Goal: Task Accomplishment & Management: Use online tool/utility

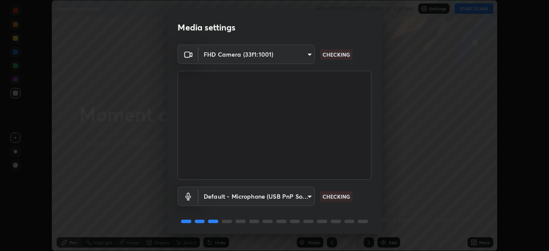
scroll to position [30, 0]
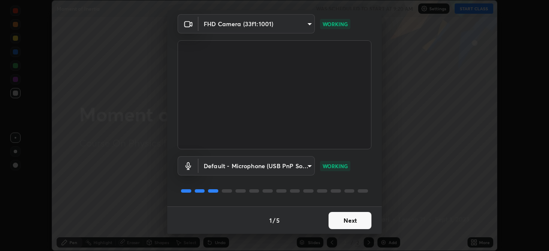
click at [344, 222] on button "Next" at bounding box center [349, 220] width 43 height 17
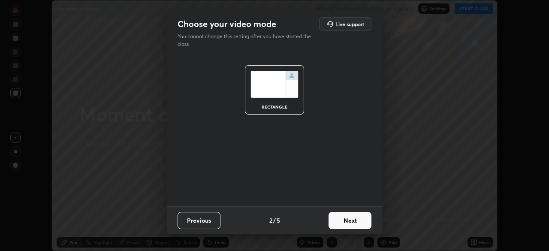
scroll to position [0, 0]
click at [351, 223] on button "Next" at bounding box center [349, 220] width 43 height 17
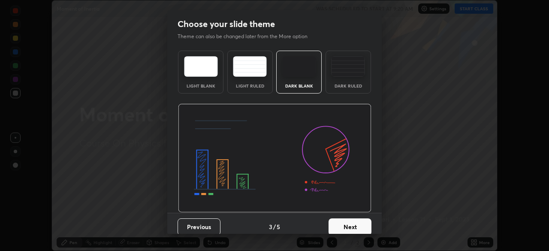
click at [351, 91] on div "Dark Ruled" at bounding box center [347, 72] width 45 height 43
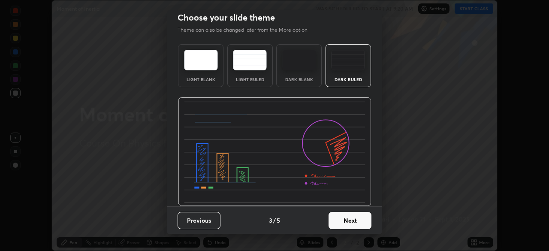
click at [352, 225] on button "Next" at bounding box center [349, 220] width 43 height 17
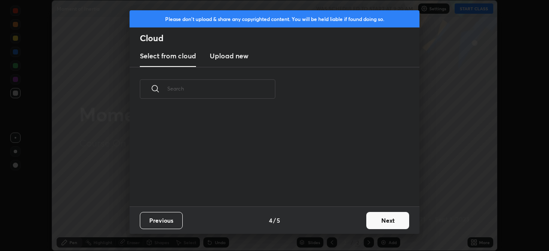
click at [378, 220] on button "Next" at bounding box center [387, 220] width 43 height 17
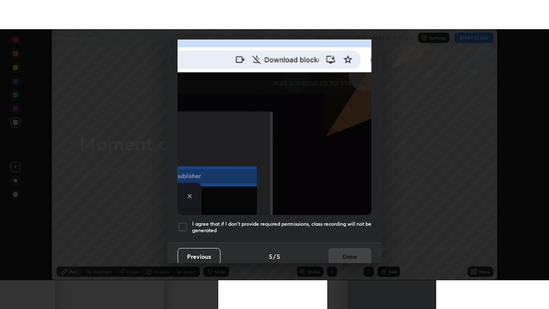
scroll to position [205, 0]
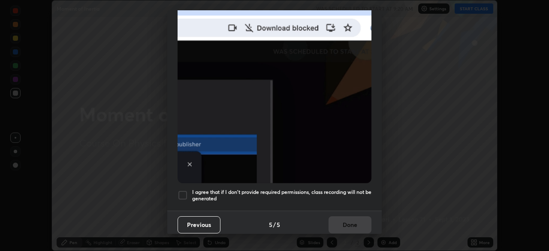
click at [187, 193] on div at bounding box center [183, 195] width 10 height 10
click at [339, 217] on button "Done" at bounding box center [349, 224] width 43 height 17
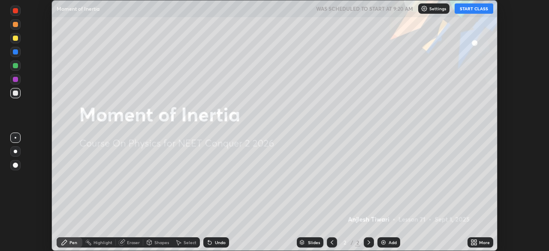
click at [389, 243] on div "Add" at bounding box center [393, 242] width 8 height 4
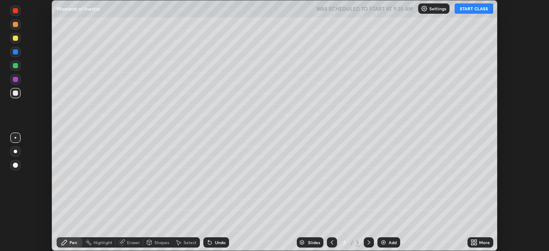
click at [476, 242] on icon at bounding box center [473, 242] width 7 height 7
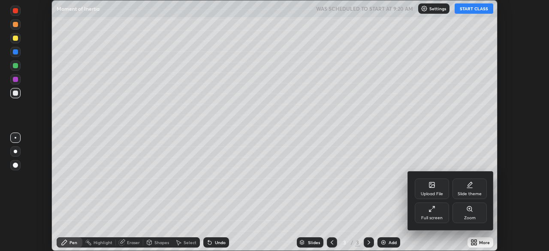
click at [437, 217] on div "Full screen" at bounding box center [431, 218] width 21 height 4
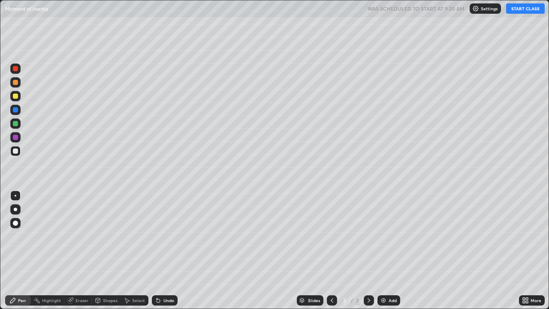
scroll to position [309, 549]
click at [527, 13] on button "START CLASS" at bounding box center [525, 8] width 39 height 10
click at [19, 209] on div at bounding box center [15, 209] width 10 height 10
click at [17, 111] on div at bounding box center [15, 109] width 5 height 5
click at [15, 196] on div at bounding box center [16, 196] width 2 height 2
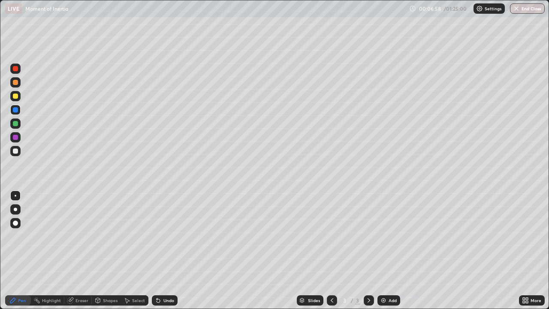
click at [387, 250] on div "Add" at bounding box center [388, 300] width 23 height 10
click at [17, 151] on div at bounding box center [15, 150] width 5 height 5
click at [15, 209] on div at bounding box center [15, 209] width 3 height 3
click at [15, 196] on div at bounding box center [16, 196] width 2 height 2
click at [18, 122] on div at bounding box center [15, 123] width 10 height 10
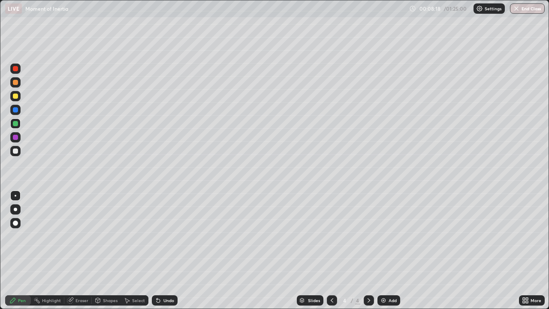
click at [15, 153] on div at bounding box center [15, 150] width 5 height 5
click at [17, 128] on div at bounding box center [15, 123] width 10 height 10
click at [331, 250] on icon at bounding box center [331, 300] width 7 height 7
click at [368, 250] on div at bounding box center [369, 300] width 10 height 10
click at [165, 250] on div "Undo" at bounding box center [168, 300] width 11 height 4
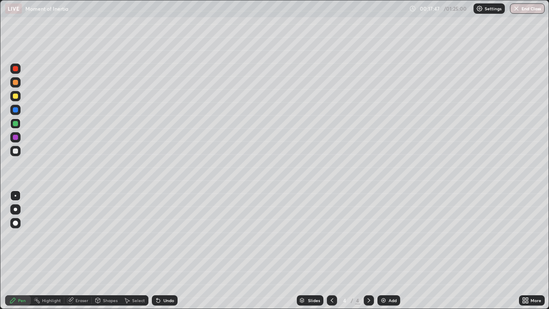
click at [383, 250] on img at bounding box center [383, 300] width 7 height 7
click at [18, 152] on div at bounding box center [15, 150] width 5 height 5
click at [168, 250] on div "Undo" at bounding box center [168, 300] width 11 height 4
click at [166, 250] on div "Undo" at bounding box center [168, 300] width 11 height 4
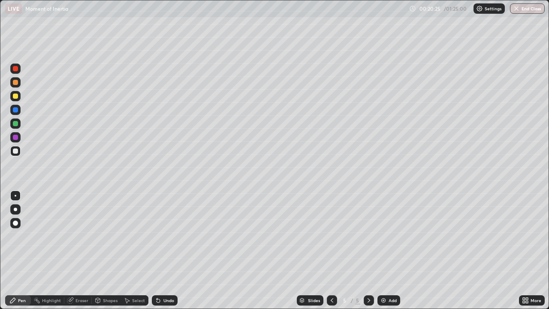
click at [18, 123] on div at bounding box center [15, 123] width 10 height 10
click at [15, 151] on div at bounding box center [15, 150] width 5 height 5
click at [385, 250] on img at bounding box center [383, 300] width 7 height 7
click at [15, 209] on div at bounding box center [15, 209] width 3 height 3
click at [157, 250] on icon at bounding box center [158, 300] width 3 height 3
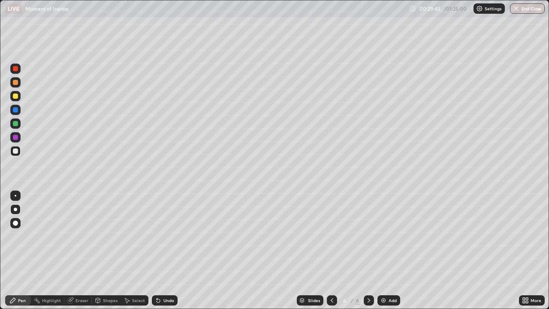
click at [15, 96] on div at bounding box center [15, 95] width 5 height 5
click at [20, 155] on div at bounding box center [15, 151] width 10 height 14
click at [161, 250] on div "Undo" at bounding box center [165, 300] width 26 height 10
click at [163, 250] on div "Undo" at bounding box center [168, 300] width 11 height 4
click at [163, 250] on div "Undo" at bounding box center [165, 300] width 26 height 10
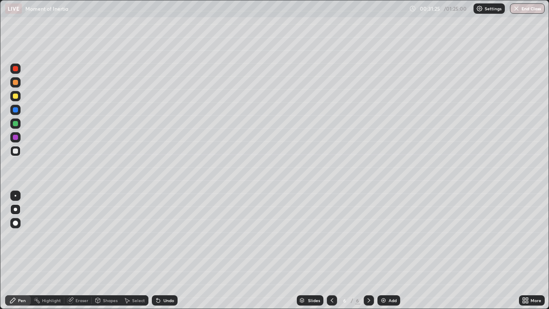
click at [161, 250] on div "Undo" at bounding box center [165, 300] width 26 height 10
click at [163, 250] on div "Undo" at bounding box center [168, 300] width 11 height 4
click at [14, 110] on div at bounding box center [15, 109] width 5 height 5
click at [18, 153] on div at bounding box center [15, 151] width 10 height 10
click at [389, 250] on div "Add" at bounding box center [393, 300] width 8 height 4
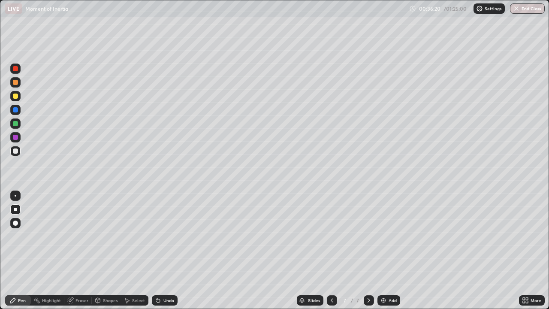
click at [106, 250] on div "Shapes" at bounding box center [110, 300] width 15 height 4
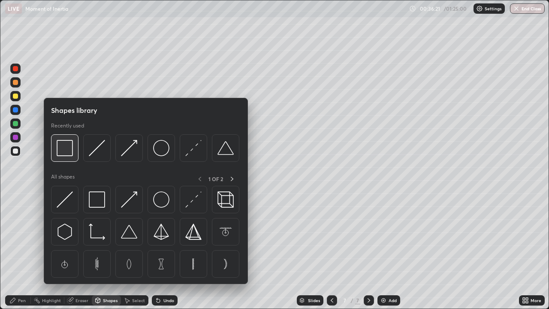
click at [71, 156] on img at bounding box center [65, 148] width 16 height 16
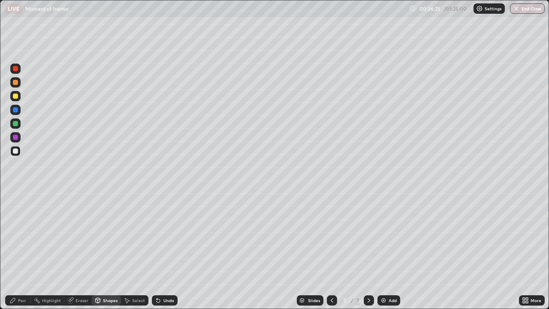
click at [110, 250] on div "Shapes" at bounding box center [110, 300] width 15 height 4
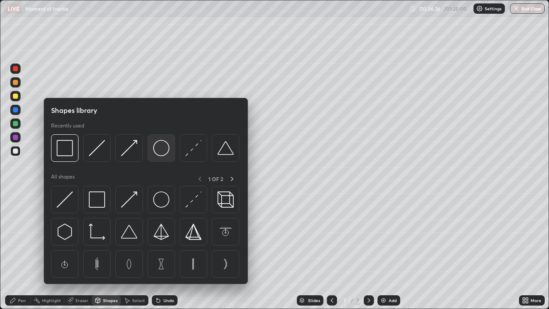
click at [157, 152] on img at bounding box center [161, 148] width 16 height 16
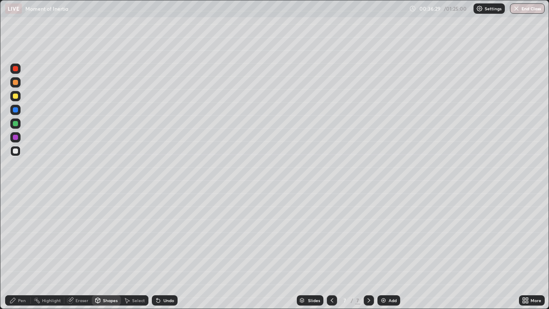
click at [163, 250] on div "Undo" at bounding box center [168, 300] width 11 height 4
click at [22, 250] on div "Pen" at bounding box center [22, 300] width 8 height 4
click at [15, 196] on div at bounding box center [16, 196] width 2 height 2
click at [18, 112] on div at bounding box center [15, 110] width 10 height 10
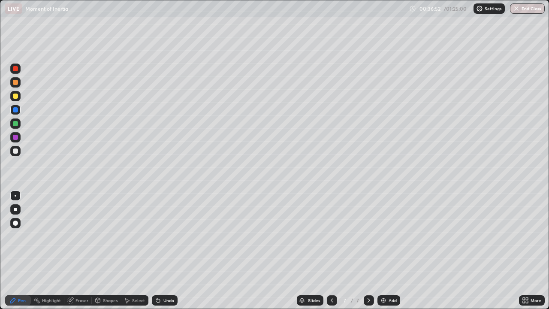
click at [99, 250] on icon at bounding box center [98, 300] width 5 height 5
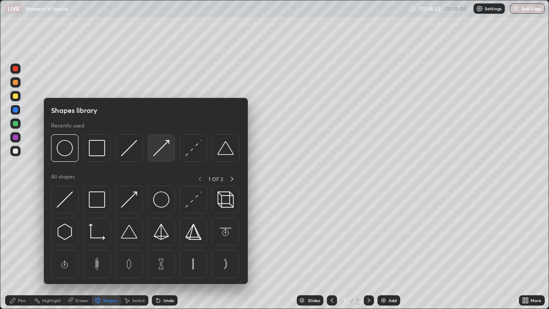
click at [164, 145] on img at bounding box center [161, 148] width 16 height 16
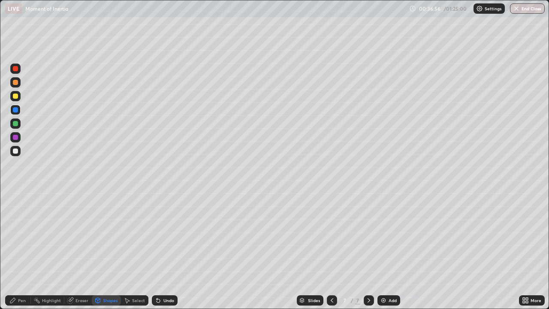
click at [21, 250] on div "Pen" at bounding box center [18, 300] width 26 height 10
click at [18, 150] on div at bounding box center [15, 150] width 5 height 5
click at [139, 250] on div "Select" at bounding box center [138, 300] width 13 height 4
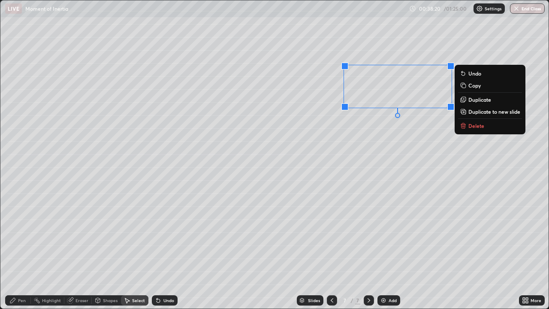
click at [473, 128] on p "Delete" at bounding box center [476, 125] width 16 height 7
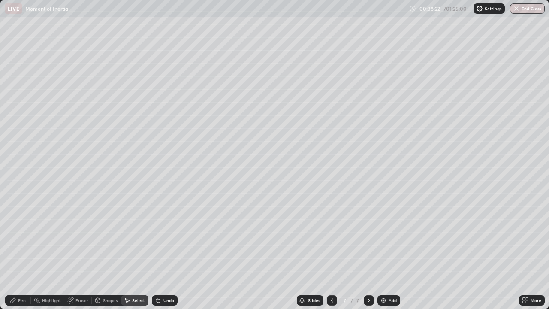
click at [22, 250] on div "Pen" at bounding box center [22, 300] width 8 height 4
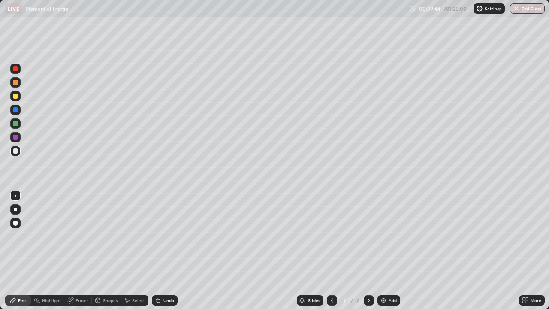
click at [133, 250] on div "Select" at bounding box center [134, 300] width 27 height 10
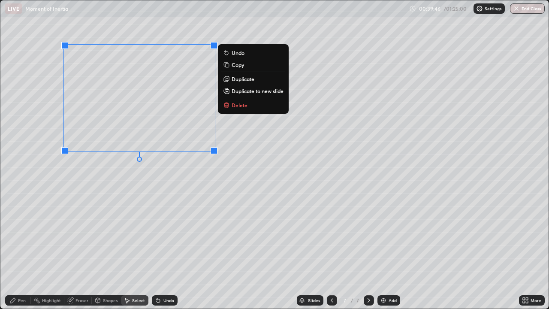
click at [252, 91] on p "Duplicate to new slide" at bounding box center [258, 90] width 52 height 7
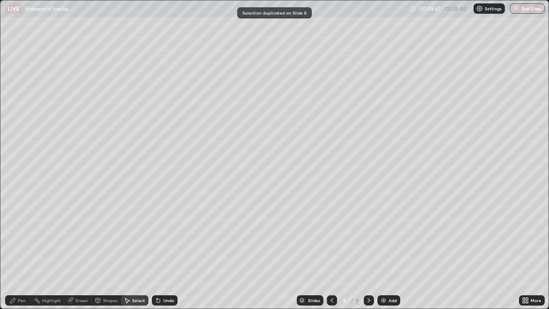
click at [15, 250] on icon at bounding box center [12, 300] width 7 height 7
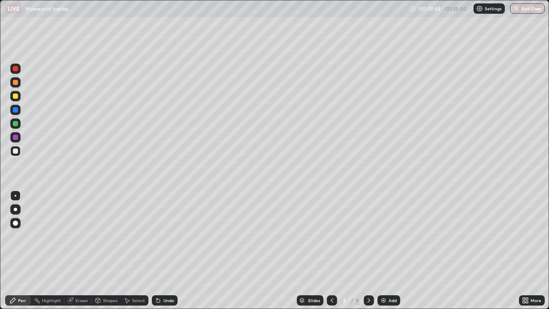
click at [330, 250] on icon at bounding box center [331, 300] width 7 height 7
click at [109, 250] on div "Shapes" at bounding box center [110, 300] width 15 height 4
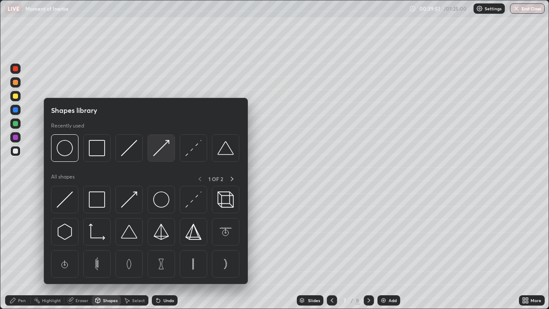
click at [162, 148] on img at bounding box center [161, 148] width 16 height 16
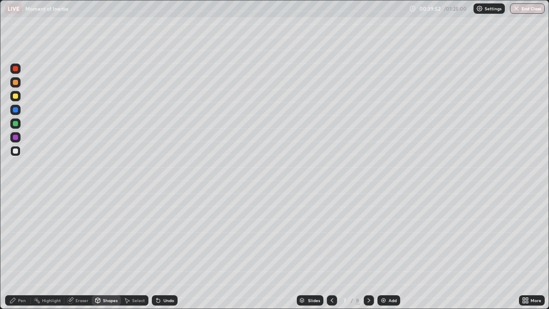
click at [17, 111] on div at bounding box center [15, 109] width 5 height 5
click at [21, 250] on div "Pen" at bounding box center [18, 300] width 26 height 10
click at [15, 154] on div at bounding box center [15, 151] width 10 height 10
click at [16, 112] on div at bounding box center [15, 109] width 5 height 5
click at [368, 250] on icon at bounding box center [368, 300] width 7 height 7
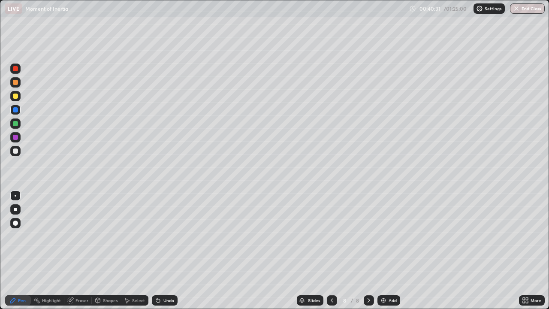
click at [134, 250] on div "Select" at bounding box center [134, 300] width 27 height 10
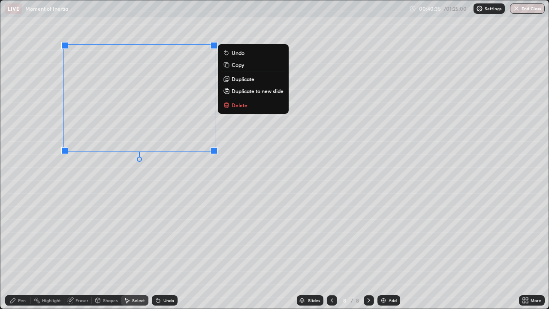
click at [245, 89] on p "Duplicate to new slide" at bounding box center [258, 90] width 52 height 7
click at [254, 90] on p "Duplicate to new slide" at bounding box center [258, 90] width 52 height 7
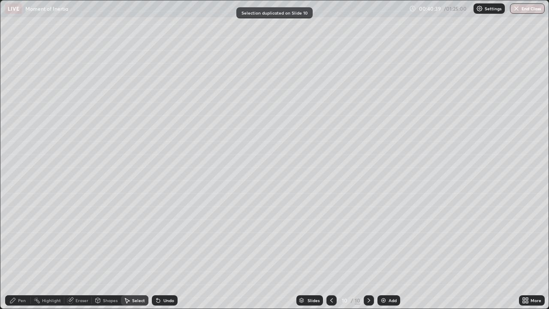
click at [22, 250] on div "Pen" at bounding box center [22, 300] width 8 height 4
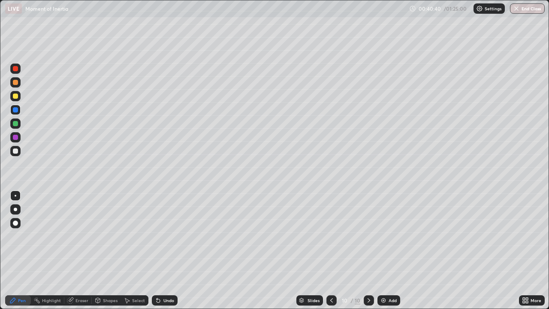
click at [331, 250] on icon at bounding box center [331, 300] width 7 height 7
click at [15, 209] on div at bounding box center [15, 209] width 3 height 3
click at [16, 137] on div at bounding box center [15, 137] width 5 height 5
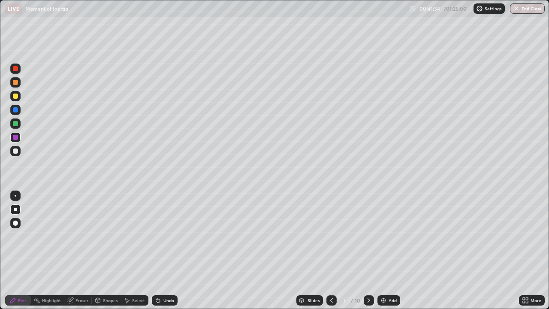
click at [18, 69] on div at bounding box center [15, 68] width 5 height 5
click at [160, 250] on div "Undo" at bounding box center [165, 300] width 26 height 10
click at [163, 250] on div "Undo" at bounding box center [168, 300] width 11 height 4
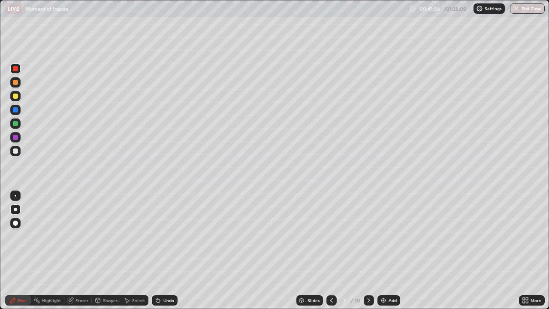
click at [165, 250] on div "Undo" at bounding box center [168, 300] width 11 height 4
click at [166, 250] on div "Undo" at bounding box center [168, 300] width 11 height 4
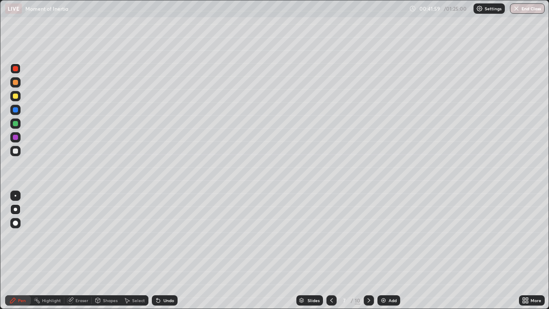
click at [17, 111] on div at bounding box center [15, 109] width 5 height 5
click at [19, 137] on div at bounding box center [15, 137] width 10 height 10
click at [167, 250] on div "Undo" at bounding box center [168, 300] width 11 height 4
click at [166, 250] on div "Undo" at bounding box center [165, 300] width 26 height 10
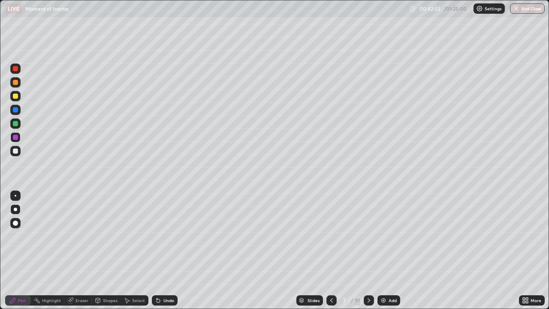
click at [15, 196] on div at bounding box center [16, 196] width 2 height 2
click at [15, 95] on div at bounding box center [15, 95] width 5 height 5
click at [16, 151] on div at bounding box center [15, 150] width 5 height 5
click at [16, 141] on div at bounding box center [15, 137] width 10 height 10
click at [105, 250] on div "Shapes" at bounding box center [110, 300] width 15 height 4
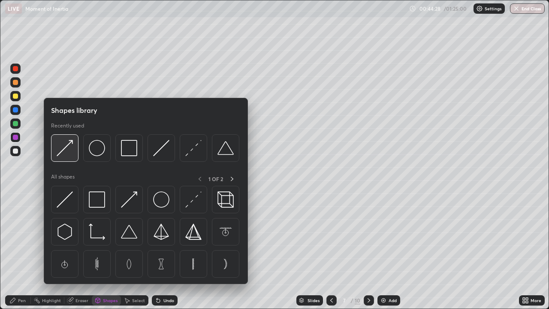
click at [64, 157] on div at bounding box center [64, 147] width 27 height 27
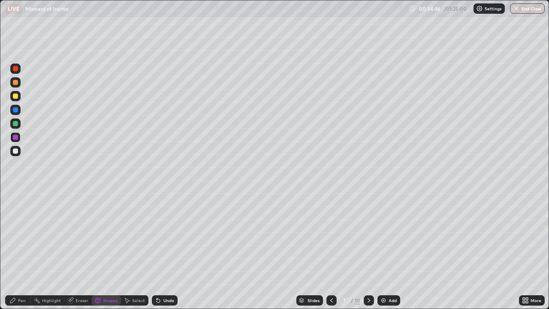
click at [367, 250] on icon at bounding box center [368, 300] width 3 height 4
click at [157, 250] on icon at bounding box center [157, 298] width 1 height 1
click at [22, 250] on div "Pen" at bounding box center [22, 300] width 8 height 4
click at [110, 250] on div "Shapes" at bounding box center [110, 300] width 15 height 4
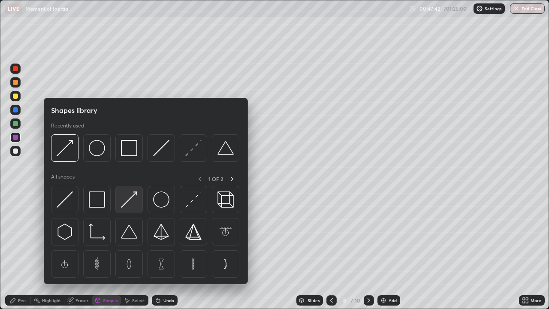
click at [132, 202] on img at bounding box center [129, 199] width 16 height 16
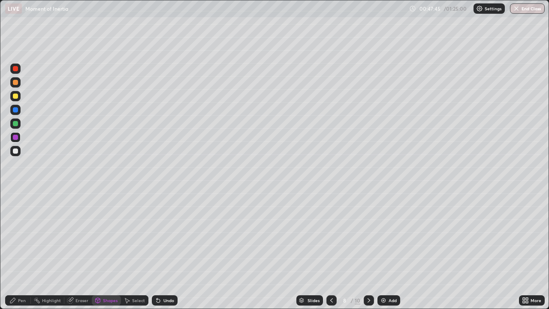
click at [369, 250] on icon at bounding box center [368, 300] width 3 height 4
click at [22, 250] on div "Pen" at bounding box center [22, 300] width 8 height 4
click at [18, 99] on div at bounding box center [15, 96] width 10 height 10
click at [15, 151] on div at bounding box center [15, 150] width 5 height 5
click at [15, 138] on div at bounding box center [15, 137] width 5 height 5
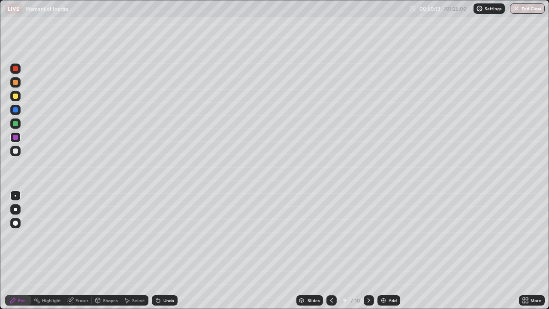
click at [112, 250] on div "Shapes" at bounding box center [110, 300] width 15 height 4
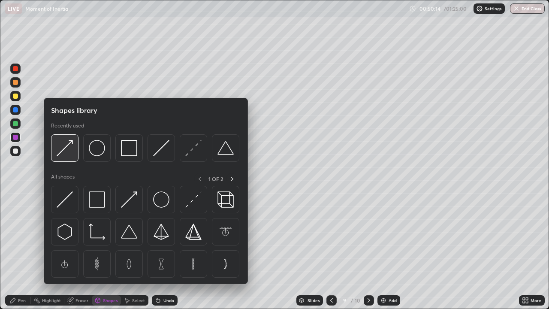
click at [69, 154] on img at bounding box center [65, 148] width 16 height 16
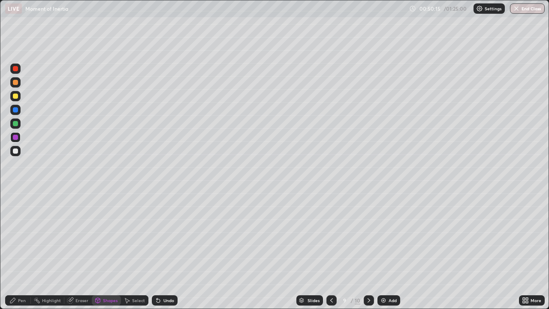
click at [368, 250] on icon at bounding box center [368, 300] width 7 height 7
click at [15, 250] on icon at bounding box center [12, 300] width 7 height 7
click at [16, 86] on div at bounding box center [15, 82] width 10 height 10
click at [12, 152] on div at bounding box center [15, 151] width 10 height 10
click at [103, 250] on div "Shapes" at bounding box center [110, 300] width 15 height 4
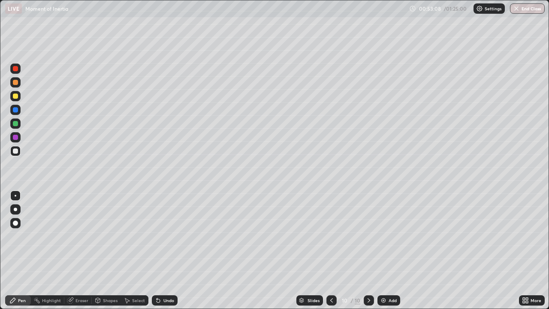
click at [107, 250] on div "Shapes" at bounding box center [110, 300] width 15 height 4
click at [105, 250] on div "Shapes" at bounding box center [110, 300] width 15 height 4
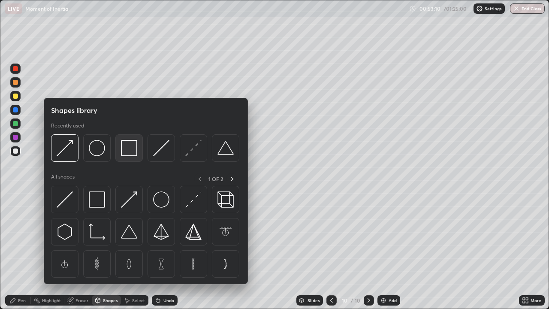
click at [123, 153] on img at bounding box center [129, 148] width 16 height 16
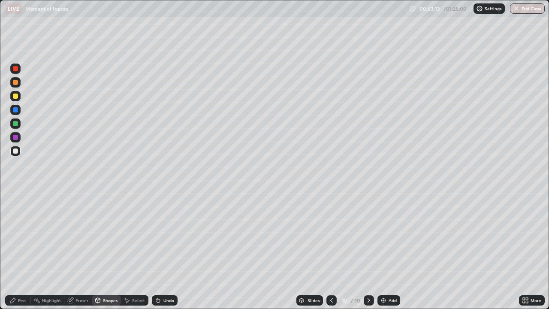
click at [21, 250] on div "Pen" at bounding box center [22, 300] width 8 height 4
click at [389, 250] on div "Add" at bounding box center [393, 300] width 8 height 4
click at [107, 250] on div "Shapes" at bounding box center [110, 300] width 15 height 4
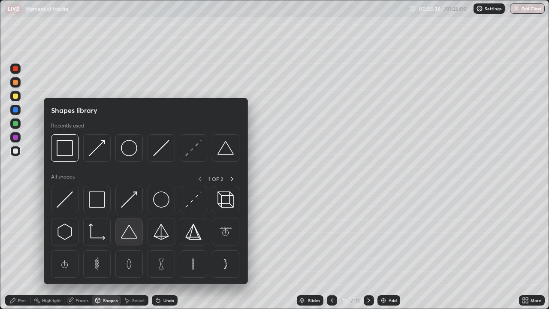
click at [134, 241] on div at bounding box center [128, 231] width 27 height 27
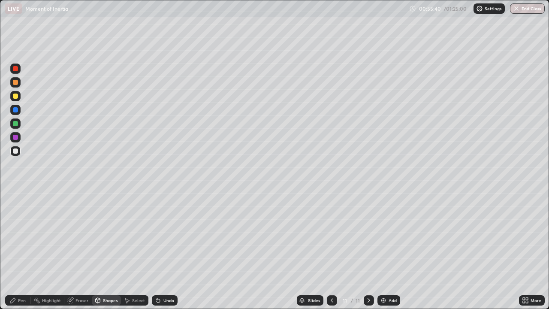
click at [24, 250] on div "Pen" at bounding box center [22, 300] width 8 height 4
click at [127, 250] on icon at bounding box center [126, 300] width 7 height 7
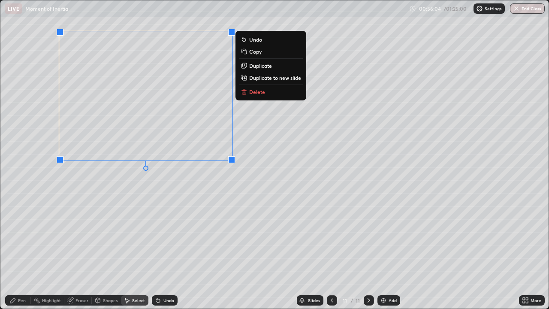
click at [265, 79] on p "Duplicate to new slide" at bounding box center [275, 77] width 52 height 7
click at [261, 76] on p "Duplicate to new slide" at bounding box center [275, 77] width 52 height 7
click at [256, 77] on p "Duplicate to new slide" at bounding box center [275, 77] width 52 height 7
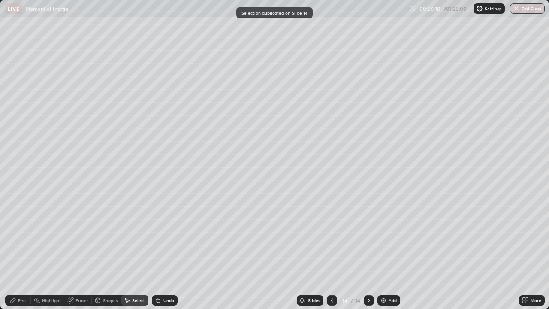
click at [327, 250] on div at bounding box center [332, 300] width 10 height 10
click at [329, 250] on icon at bounding box center [331, 300] width 7 height 7
click at [331, 250] on icon at bounding box center [331, 300] width 7 height 7
click at [106, 250] on div "Shapes" at bounding box center [106, 300] width 29 height 10
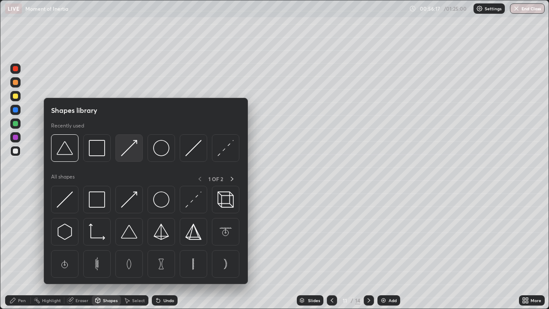
click at [127, 151] on img at bounding box center [129, 148] width 16 height 16
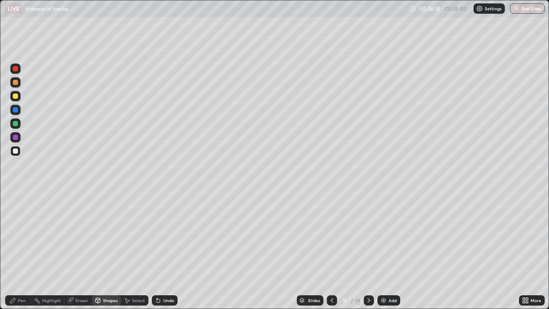
click at [15, 138] on div at bounding box center [15, 137] width 5 height 5
click at [165, 250] on div "Undo" at bounding box center [168, 300] width 11 height 4
click at [20, 250] on div "Pen" at bounding box center [22, 300] width 8 height 4
click at [19, 100] on div at bounding box center [15, 96] width 10 height 10
click at [164, 250] on div "Undo" at bounding box center [168, 300] width 11 height 4
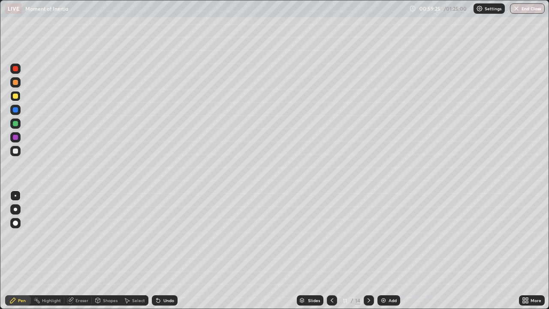
click at [74, 250] on div "Eraser" at bounding box center [77, 300] width 27 height 10
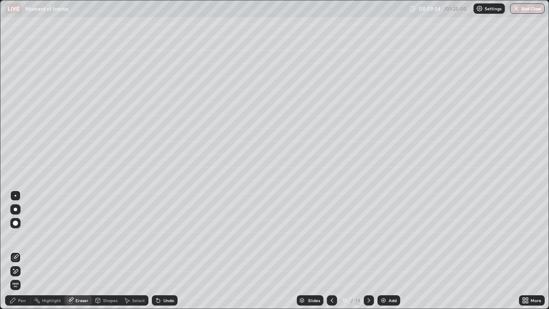
click at [26, 250] on div "Pen" at bounding box center [18, 300] width 26 height 10
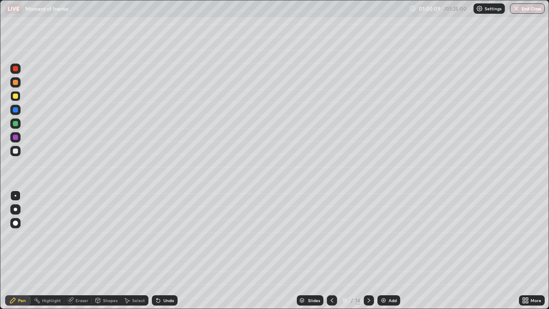
click at [18, 138] on div at bounding box center [15, 137] width 10 height 10
click at [367, 250] on icon at bounding box center [368, 300] width 7 height 7
click at [111, 250] on div "Shapes" at bounding box center [110, 300] width 15 height 4
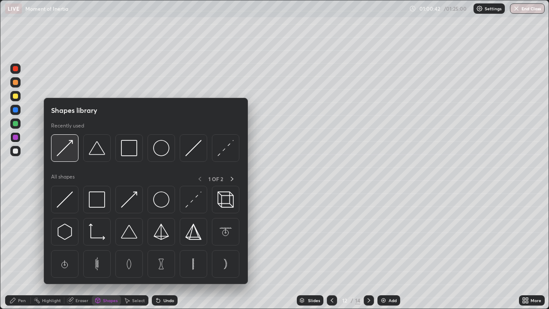
click at [71, 149] on img at bounding box center [65, 148] width 16 height 16
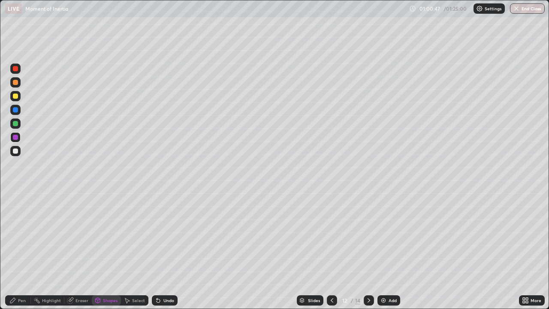
click at [22, 250] on div "Pen" at bounding box center [18, 300] width 26 height 10
click at [18, 96] on div at bounding box center [15, 96] width 10 height 10
click at [368, 250] on icon at bounding box center [368, 300] width 7 height 7
click at [18, 150] on div at bounding box center [15, 150] width 5 height 5
click at [16, 96] on div at bounding box center [15, 95] width 5 height 5
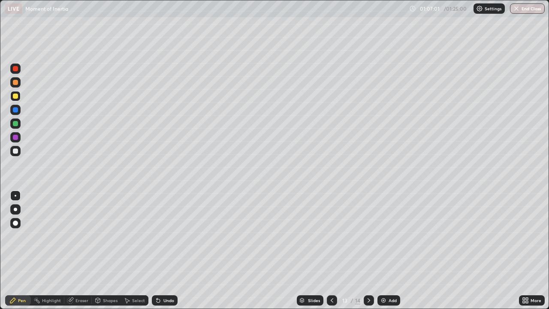
click at [18, 86] on div at bounding box center [15, 82] width 10 height 10
click at [367, 250] on icon at bounding box center [368, 300] width 7 height 7
click at [18, 151] on div at bounding box center [15, 150] width 5 height 5
click at [16, 137] on div at bounding box center [15, 137] width 5 height 5
click at [15, 99] on div at bounding box center [15, 96] width 10 height 10
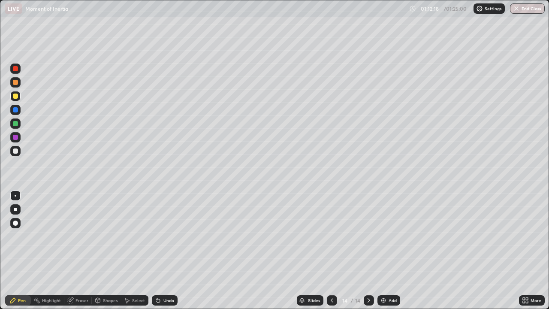
click at [19, 153] on div at bounding box center [15, 151] width 10 height 10
click at [160, 250] on icon at bounding box center [158, 300] width 7 height 7
click at [161, 250] on div "Undo" at bounding box center [165, 300] width 26 height 10
click at [164, 250] on div "Undo" at bounding box center [168, 300] width 11 height 4
click at [383, 250] on img at bounding box center [383, 300] width 7 height 7
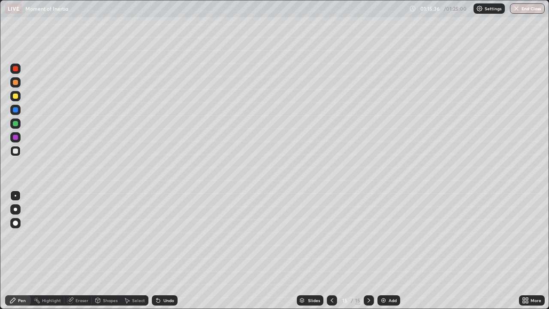
click at [166, 250] on div "Undo" at bounding box center [168, 300] width 11 height 4
click at [18, 96] on div at bounding box center [15, 96] width 10 height 10
click at [520, 12] on button "End Class" at bounding box center [528, 8] width 34 height 10
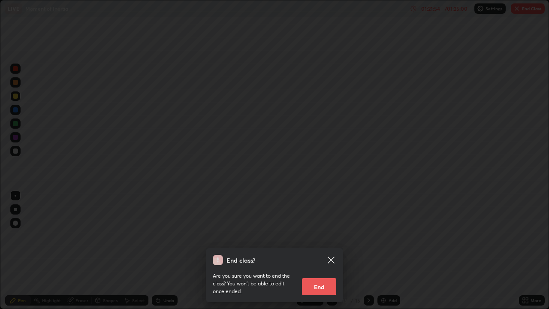
click at [314, 250] on button "End" at bounding box center [319, 286] width 34 height 17
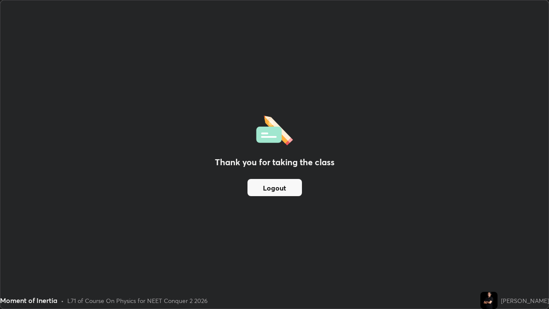
click at [294, 189] on button "Logout" at bounding box center [274, 187] width 54 height 17
